Goal: Transaction & Acquisition: Purchase product/service

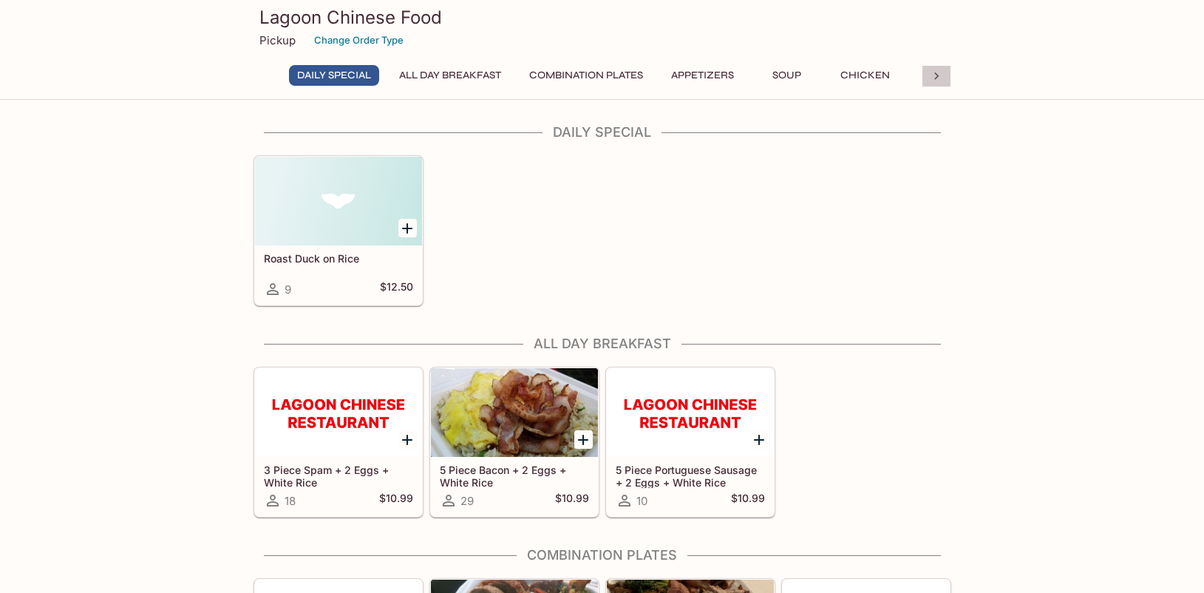
click at [937, 76] on icon at bounding box center [936, 75] width 4 height 7
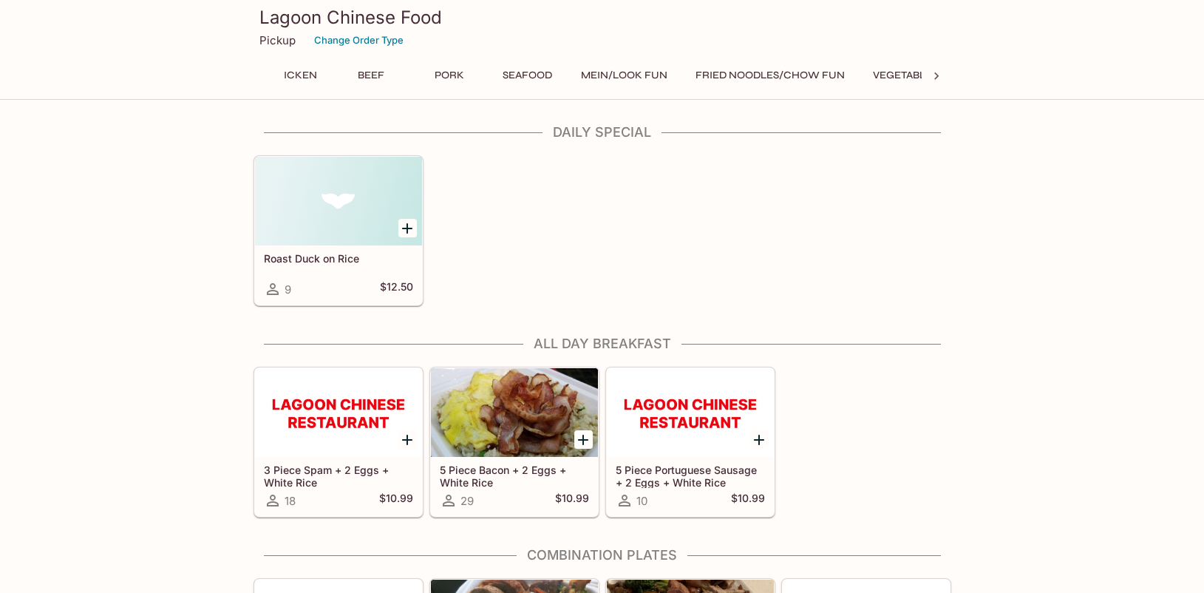
scroll to position [0, 614]
click at [934, 79] on icon at bounding box center [936, 76] width 15 height 15
click at [652, 69] on button "Party Pans" at bounding box center [635, 75] width 78 height 21
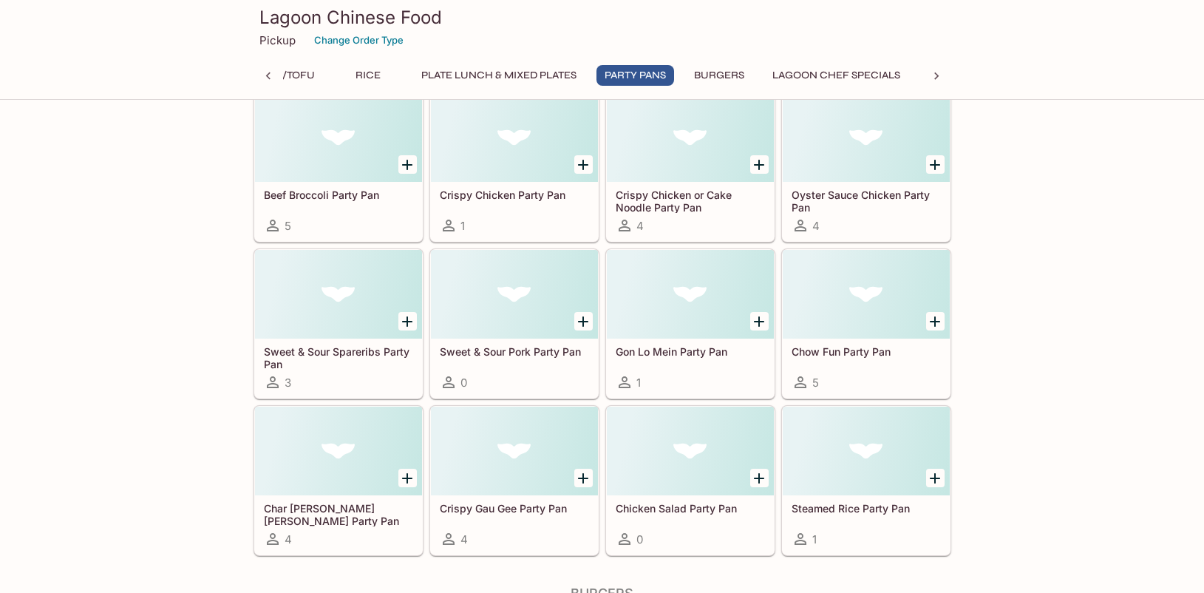
scroll to position [7170, 0]
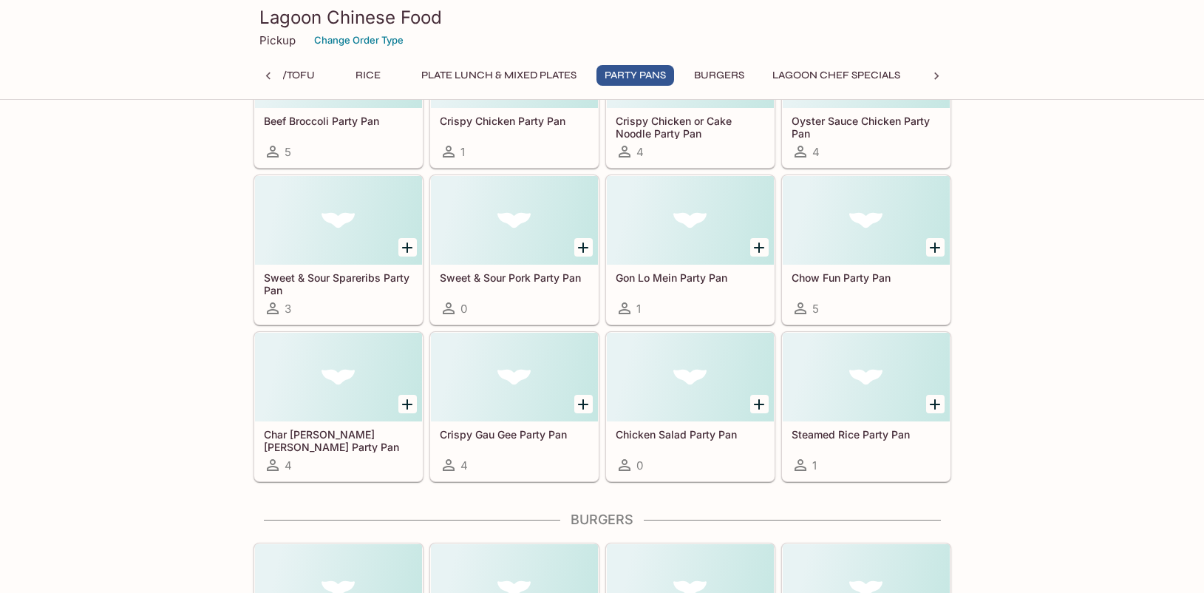
click at [872, 393] on div at bounding box center [866, 377] width 167 height 89
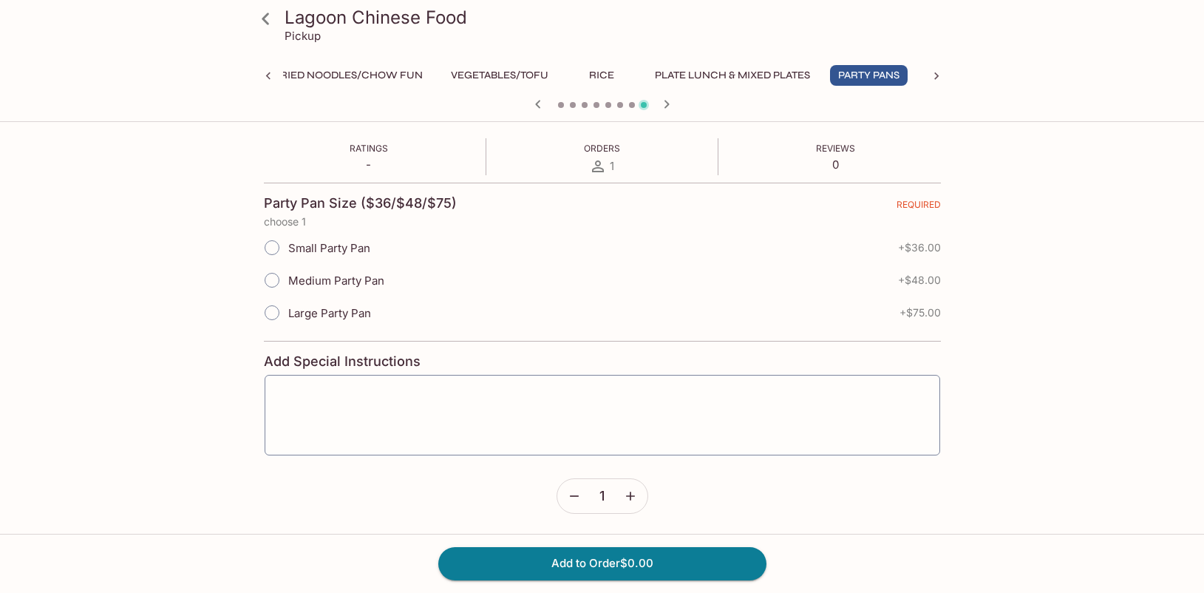
scroll to position [241, 0]
click at [271, 21] on icon at bounding box center [266, 19] width 26 height 26
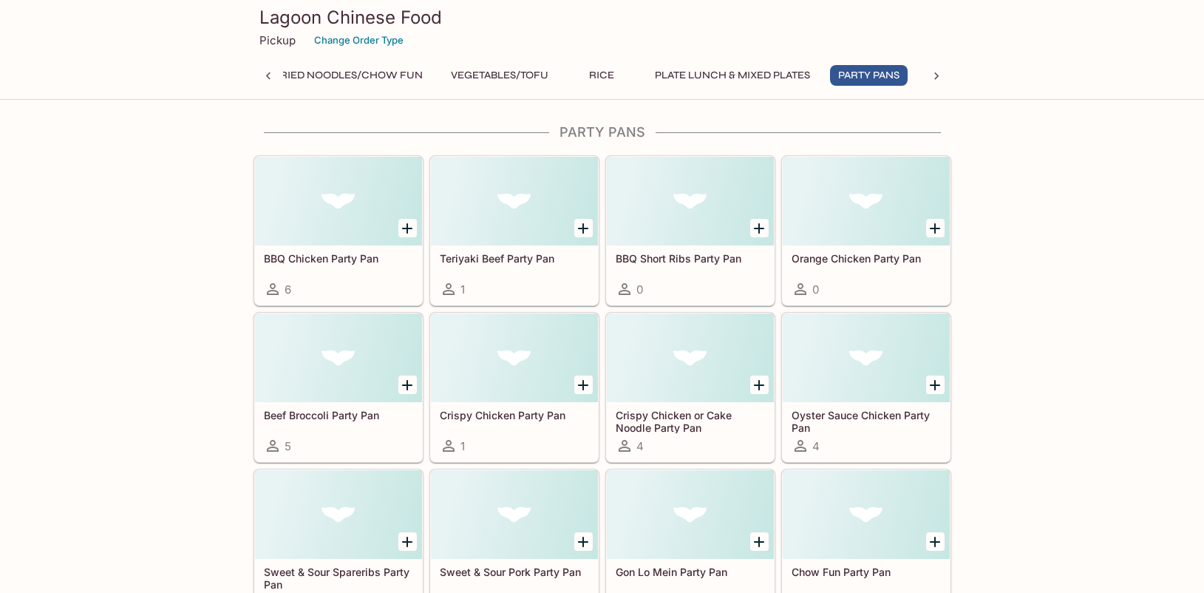
scroll to position [6873, 0]
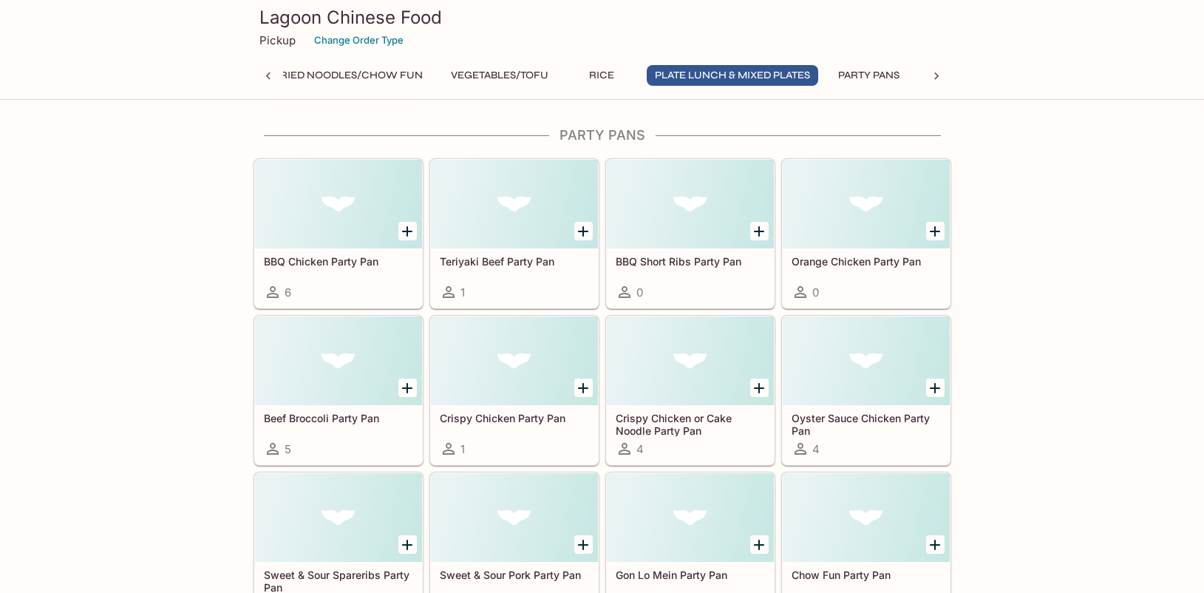
click at [311, 214] on div at bounding box center [338, 204] width 167 height 89
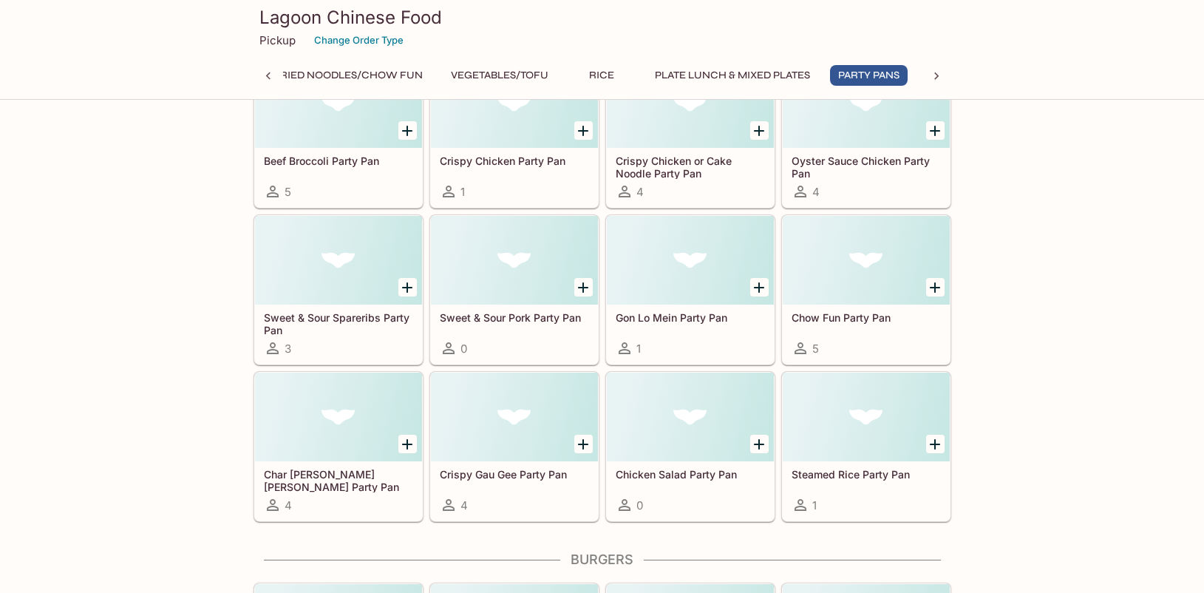
click at [520, 431] on div at bounding box center [514, 416] width 167 height 89
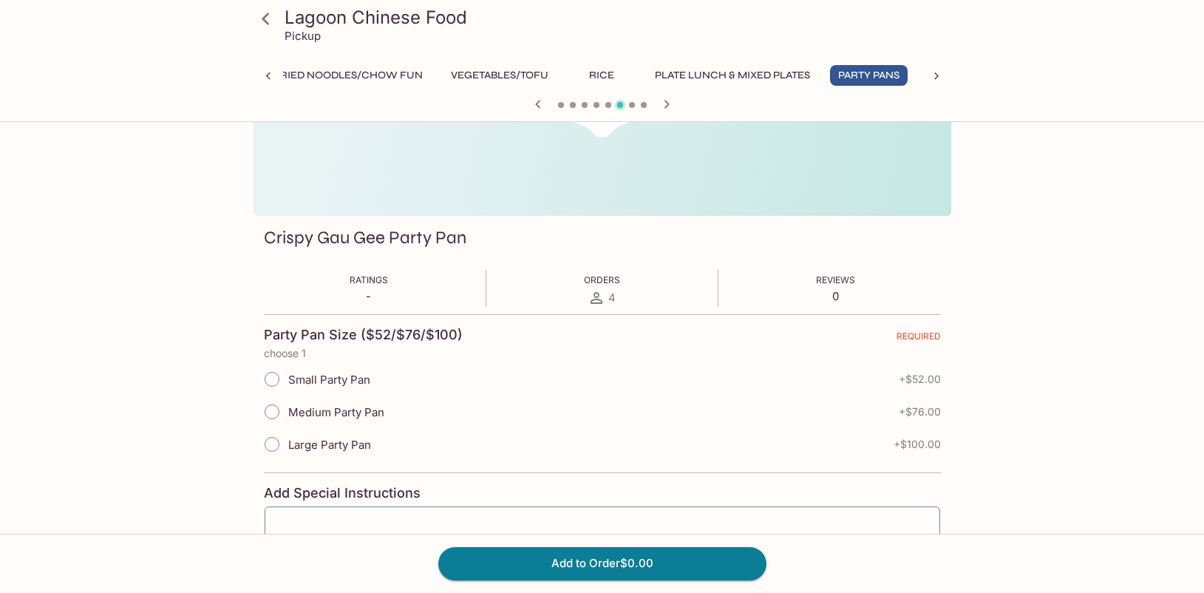
scroll to position [148, 0]
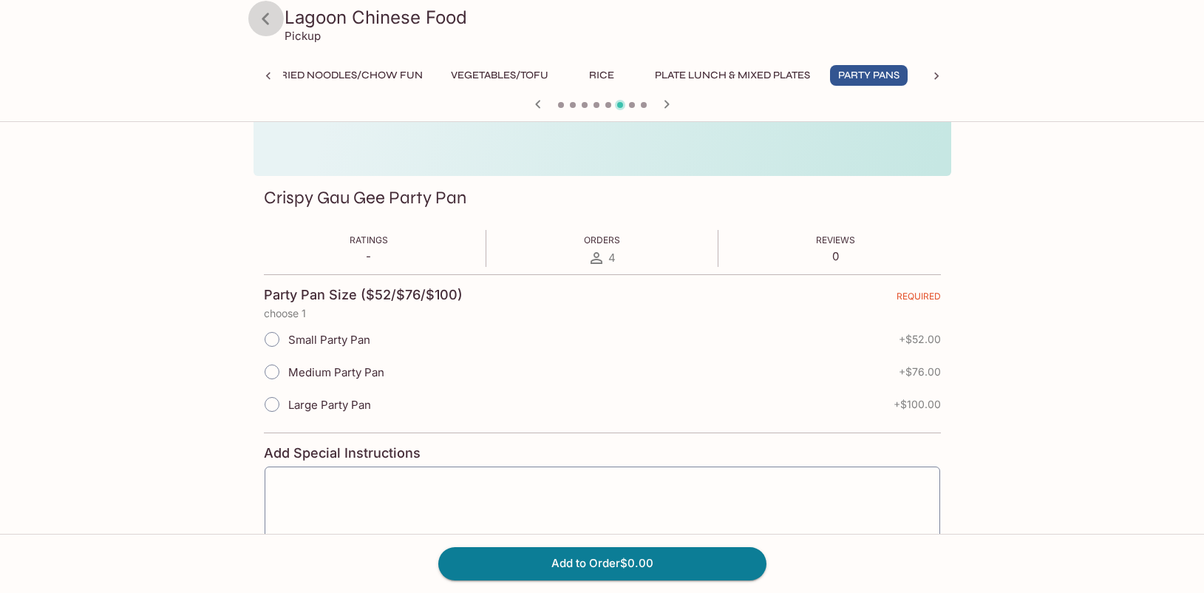
click at [270, 22] on icon at bounding box center [266, 19] width 26 height 26
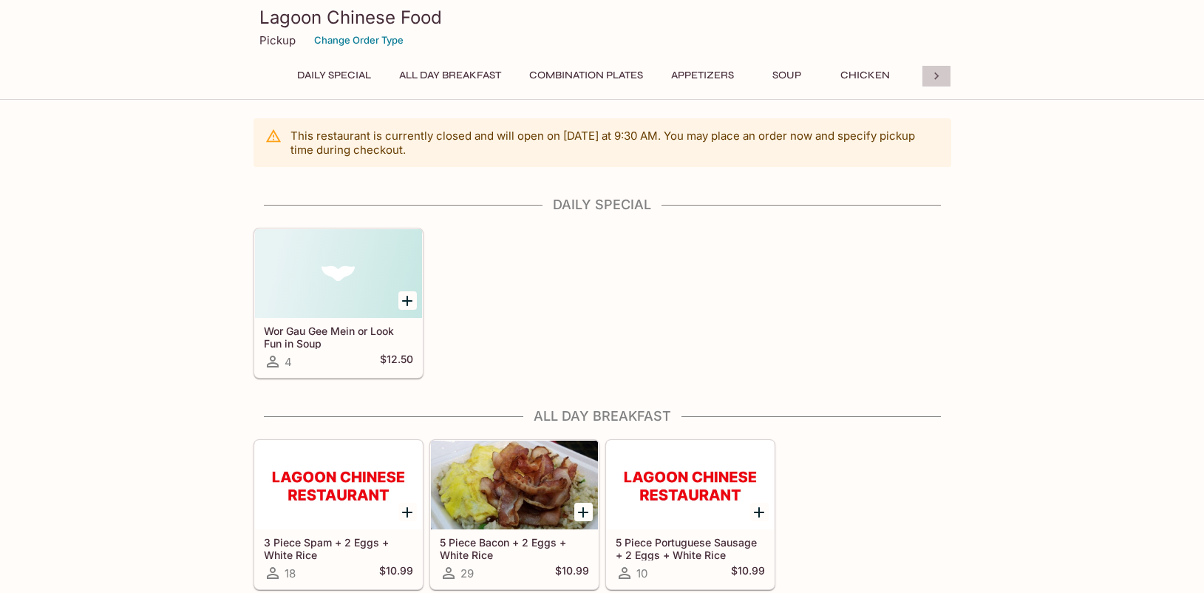
click at [933, 75] on icon at bounding box center [936, 76] width 15 height 15
click at [652, 74] on button "Party Pans" at bounding box center [635, 75] width 78 height 21
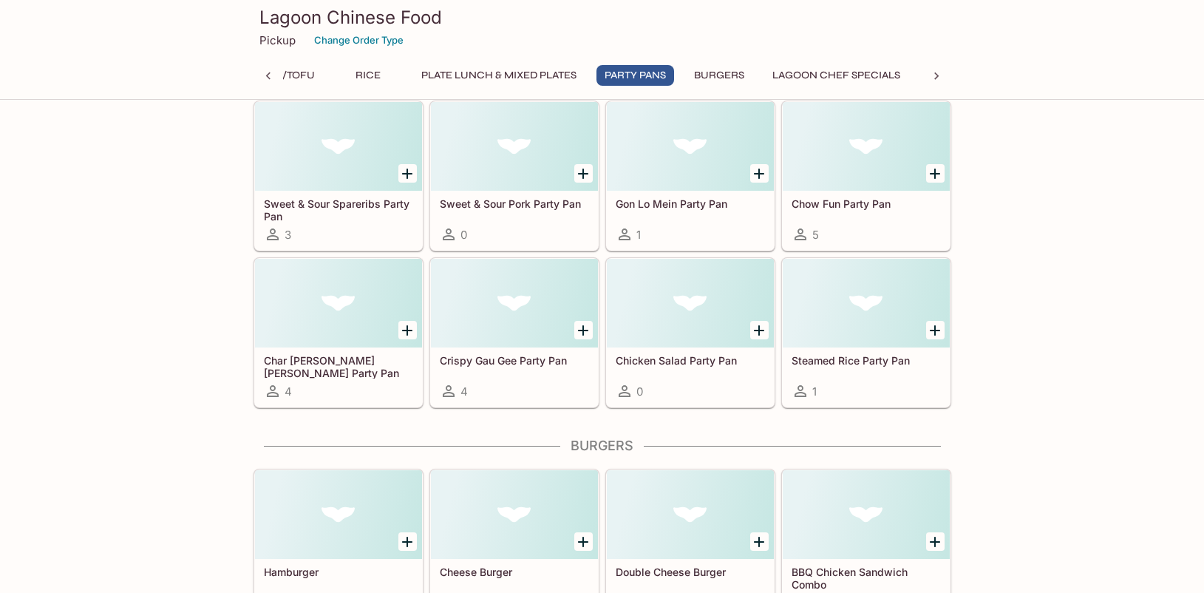
scroll to position [7243, 0]
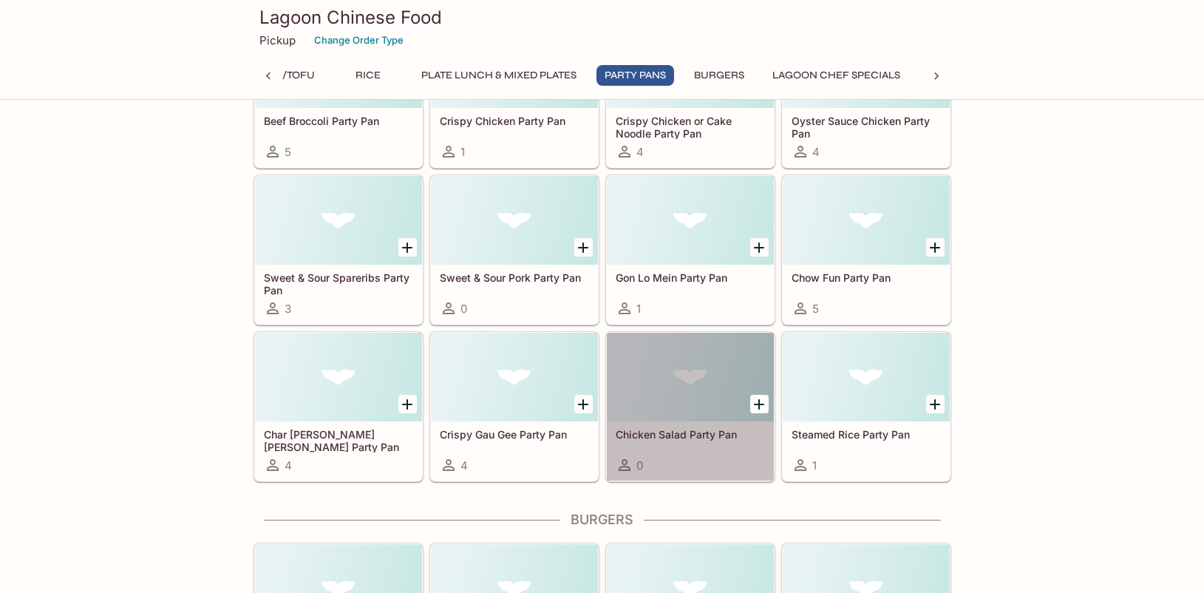
click at [678, 374] on div at bounding box center [690, 377] width 167 height 89
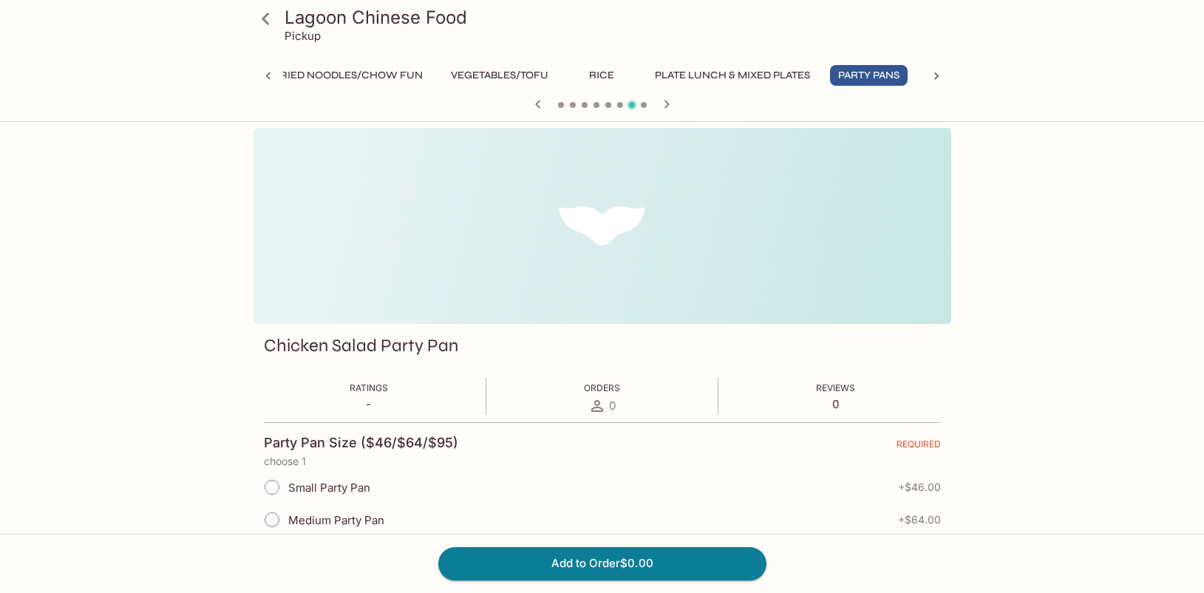
scroll to position [128, 0]
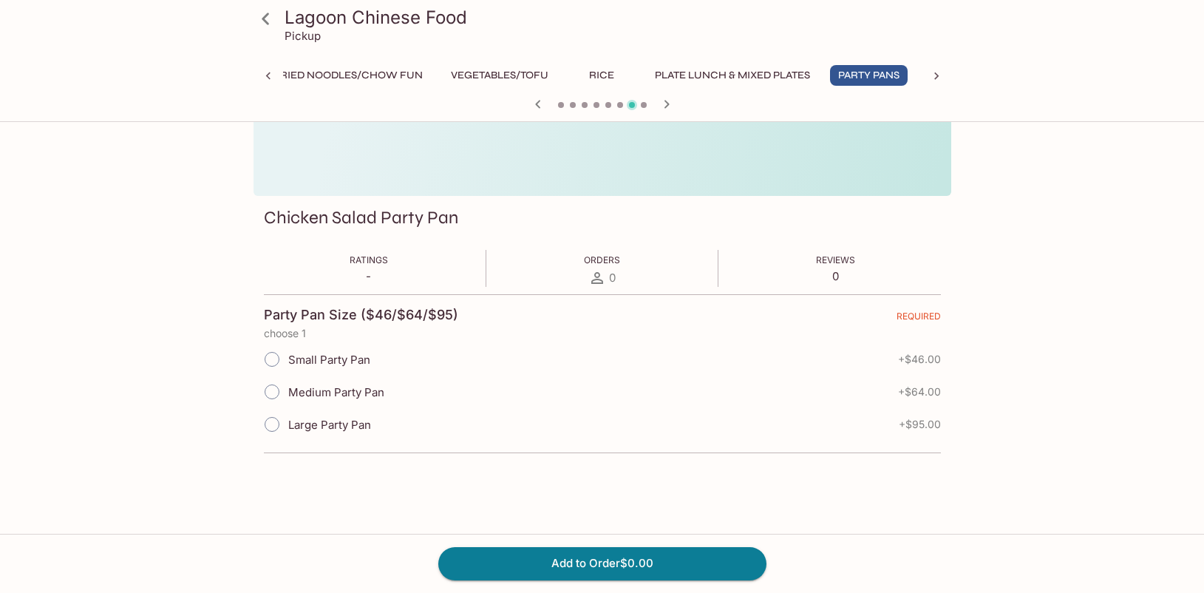
click at [268, 78] on icon at bounding box center [267, 75] width 4 height 7
click at [268, 83] on icon at bounding box center [268, 76] width 15 height 15
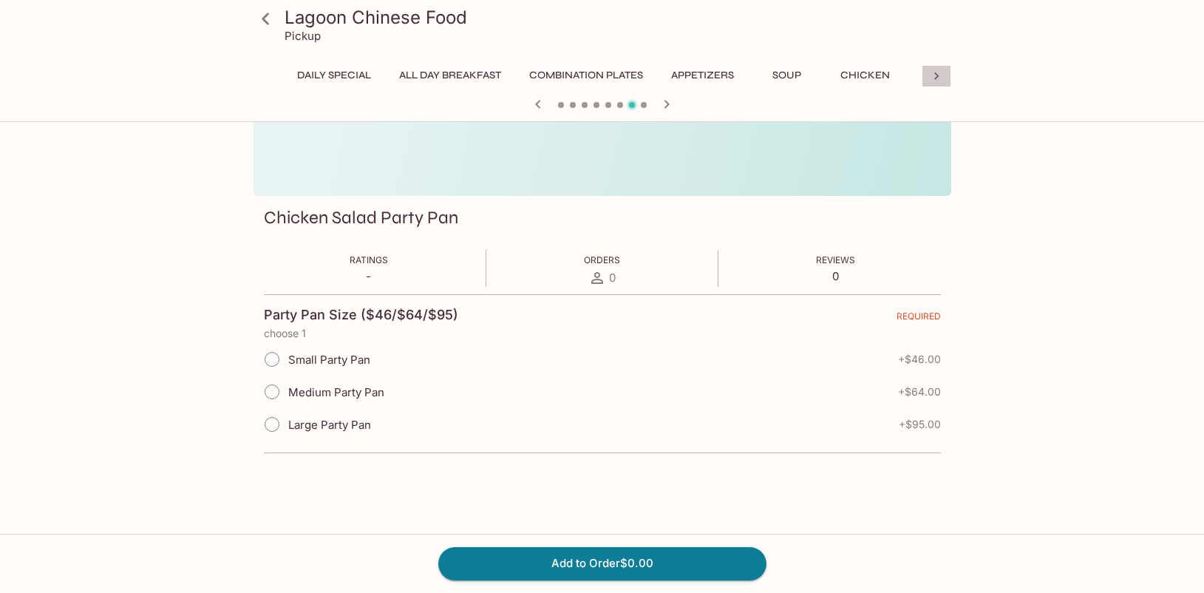
click at [940, 76] on icon at bounding box center [936, 76] width 15 height 15
click at [265, 78] on icon at bounding box center [268, 76] width 15 height 15
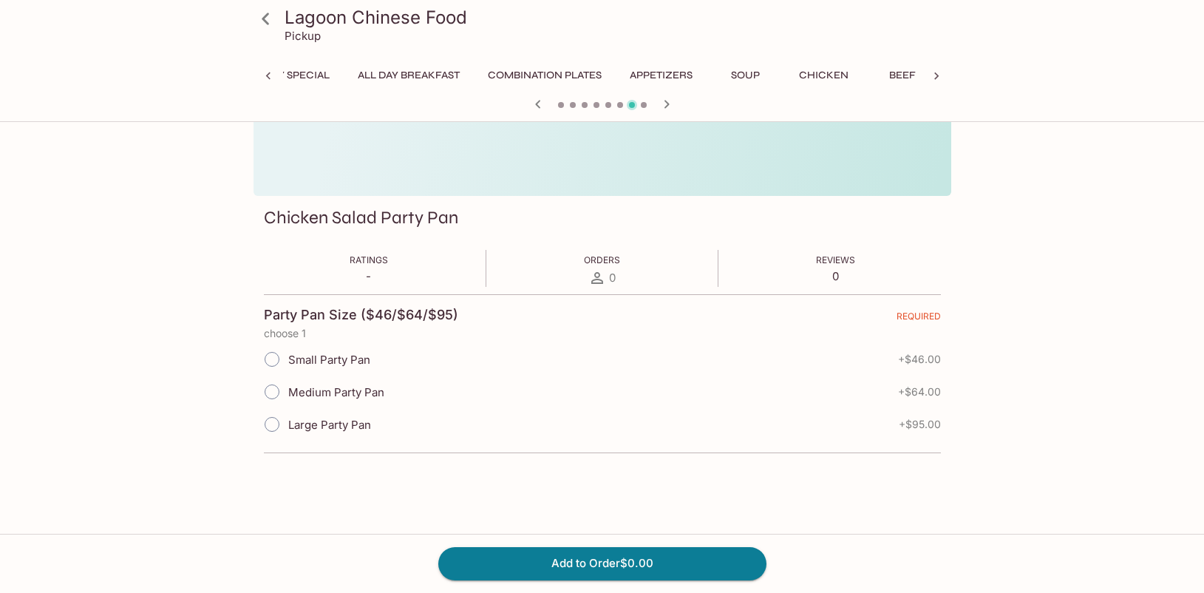
scroll to position [0, 0]
click at [863, 72] on button "Chicken" at bounding box center [865, 75] width 67 height 21
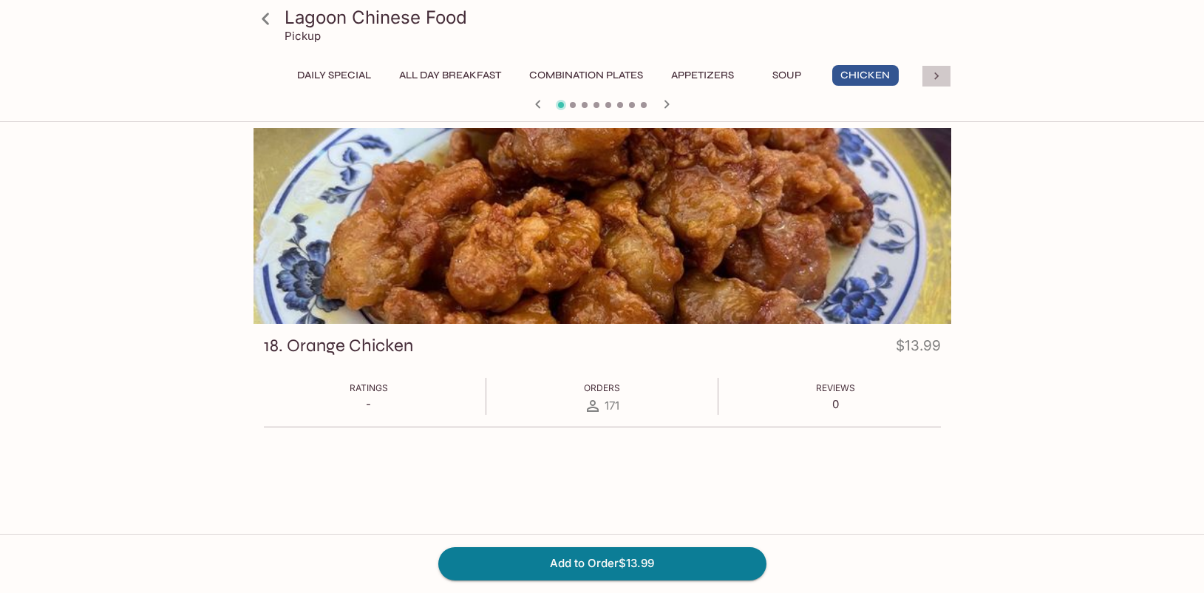
click at [933, 75] on icon at bounding box center [936, 76] width 15 height 15
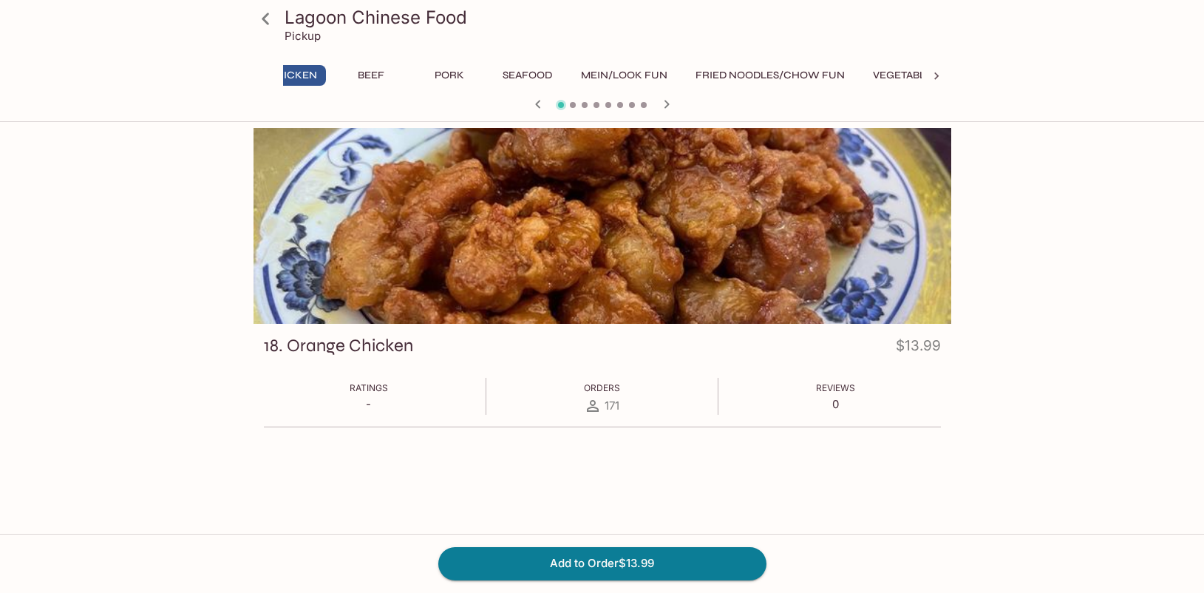
scroll to position [0, 614]
click at [916, 75] on button "Vegetables/Tofu" at bounding box center [880, 75] width 114 height 21
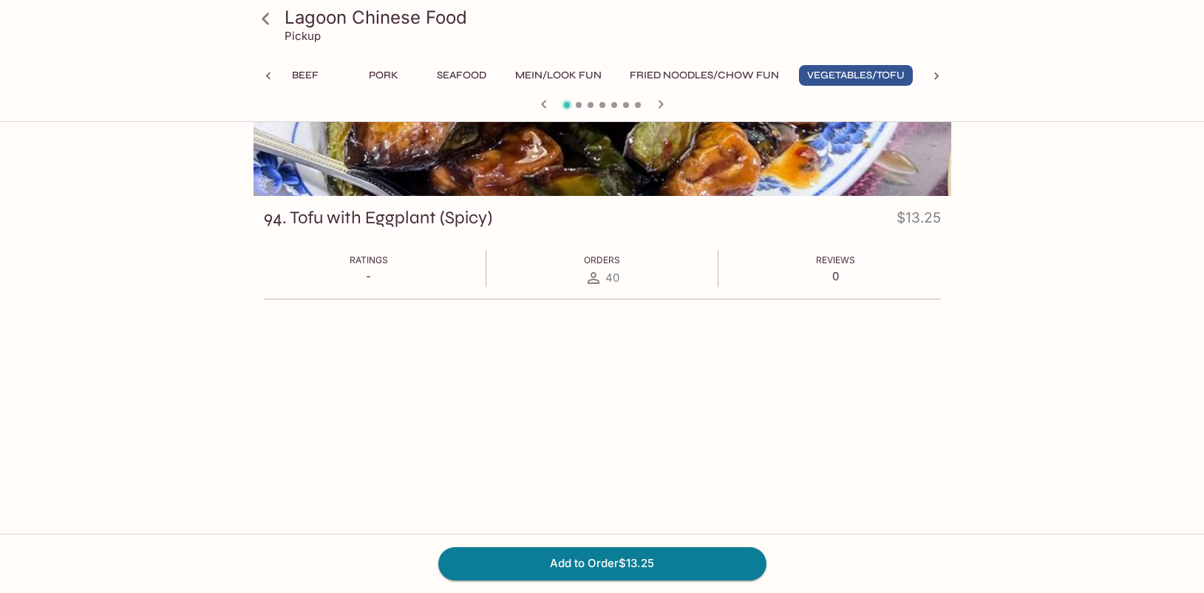
scroll to position [0, 0]
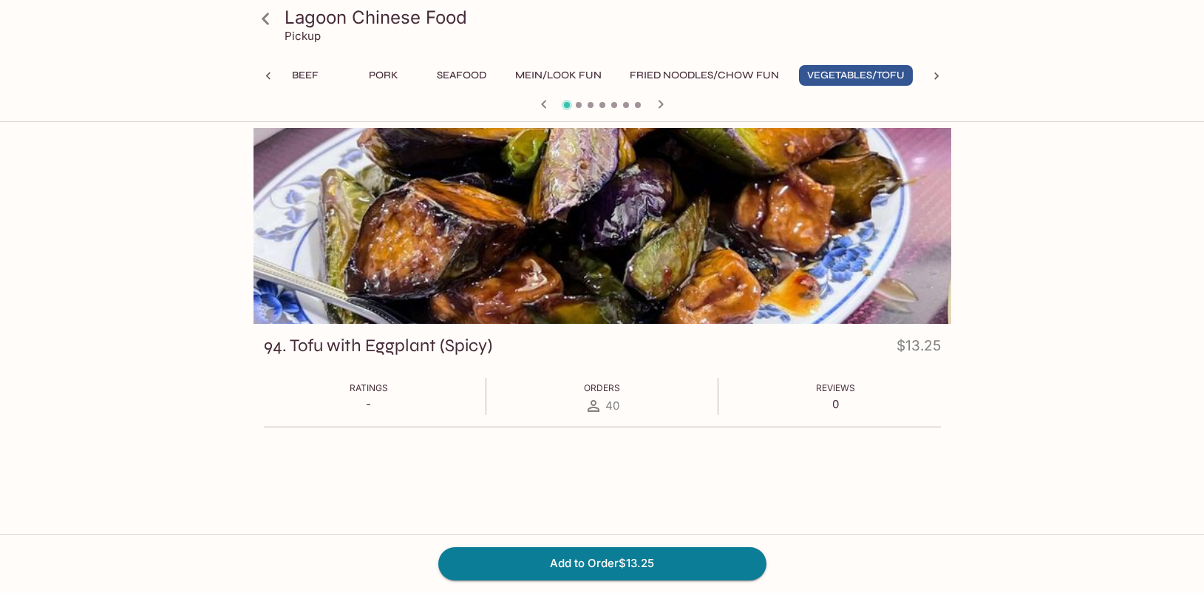
click at [269, 17] on icon at bounding box center [266, 19] width 26 height 26
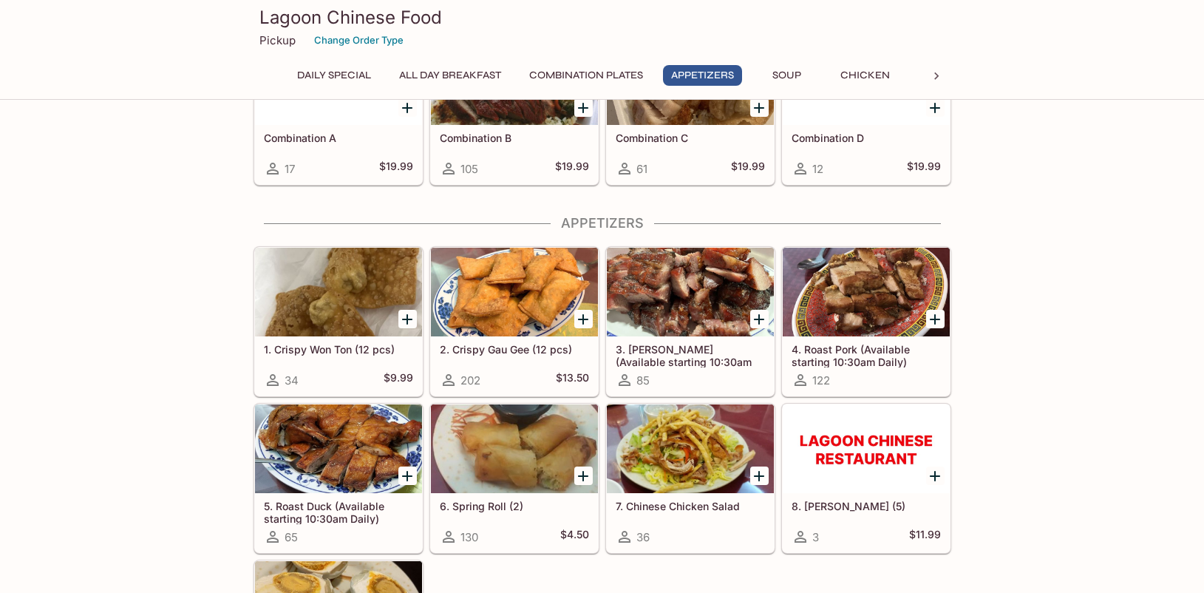
scroll to position [739, 0]
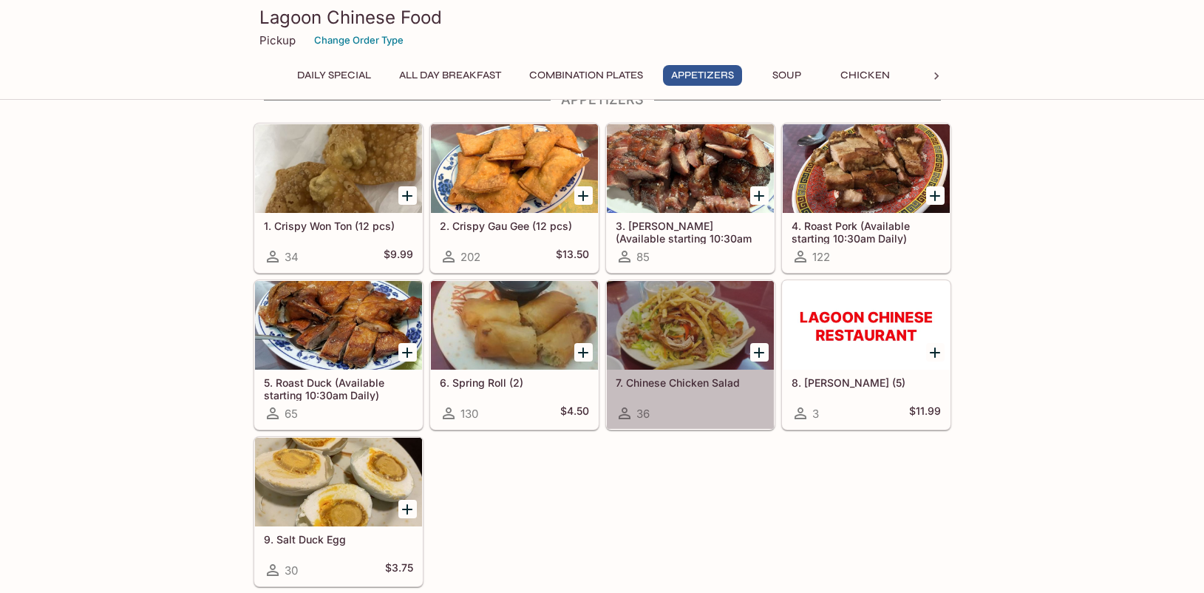
click at [713, 319] on div at bounding box center [690, 325] width 167 height 89
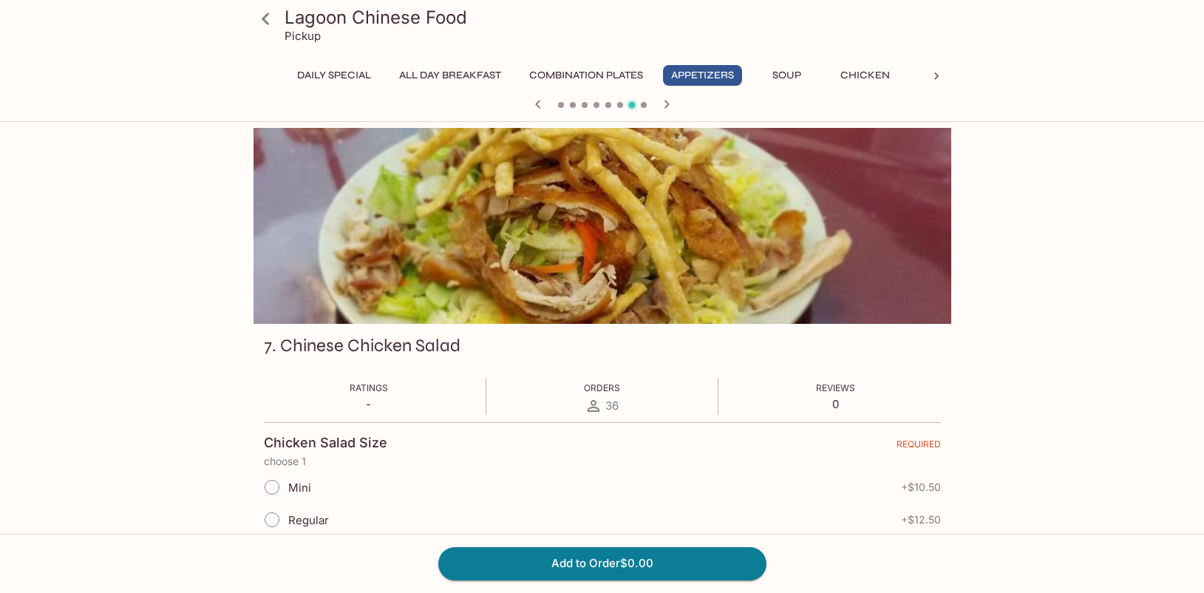
click at [264, 16] on icon at bounding box center [265, 19] width 7 height 12
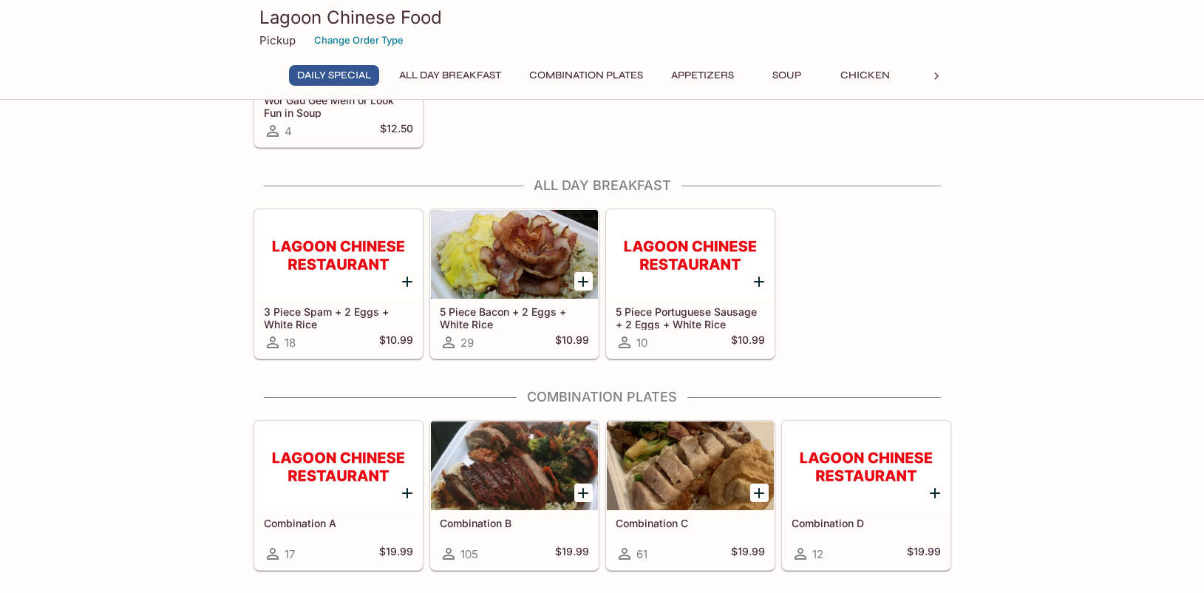
scroll to position [148, 0]
